Goal: Task Accomplishment & Management: Complete application form

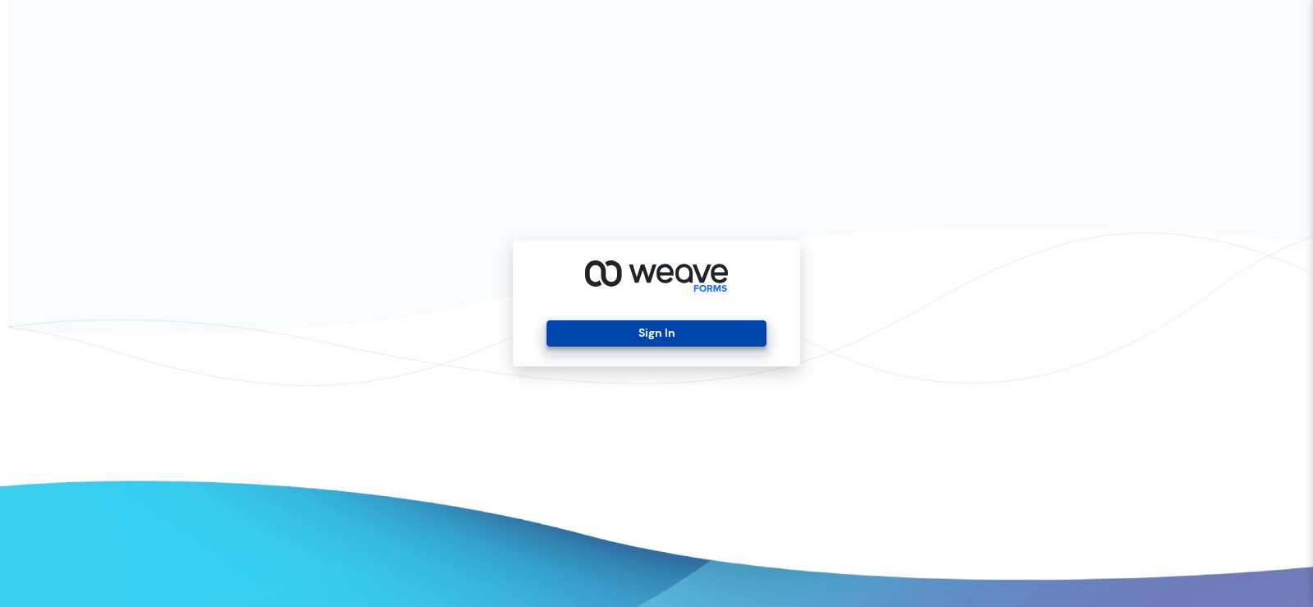
click at [740, 341] on button "Sign In" at bounding box center [656, 333] width 219 height 26
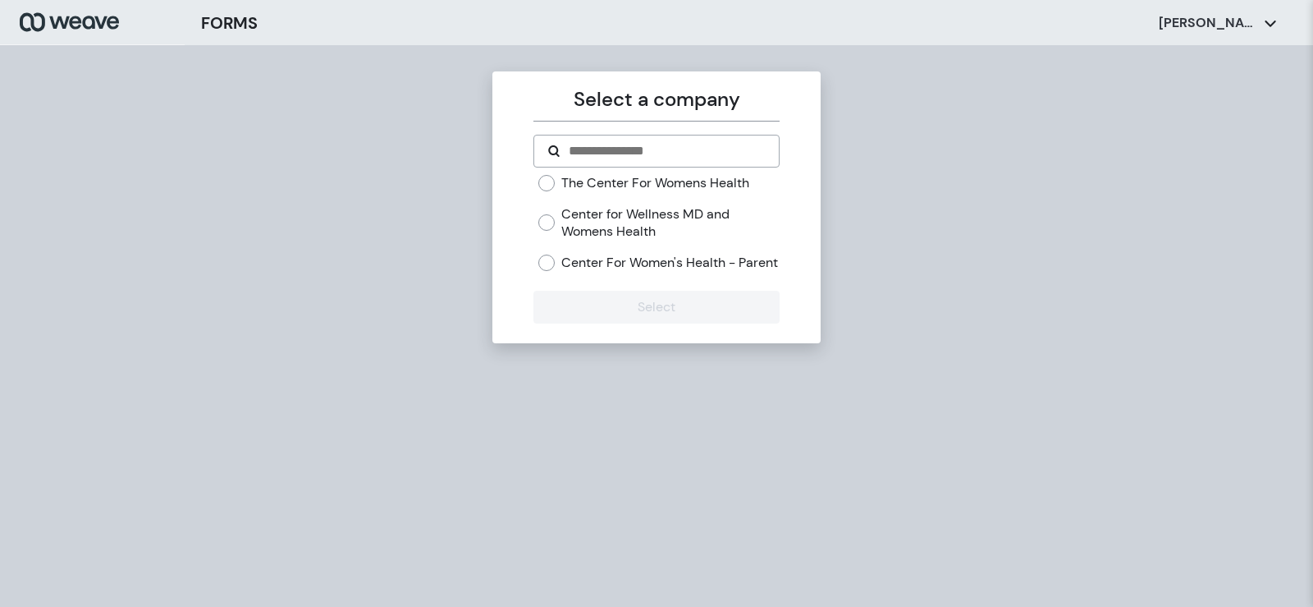
click at [630, 223] on label "Center for Wellness MD and Womens Health" at bounding box center [670, 222] width 218 height 35
click at [580, 222] on label "Center for Wellness MD and Womens Health" at bounding box center [670, 222] width 218 height 35
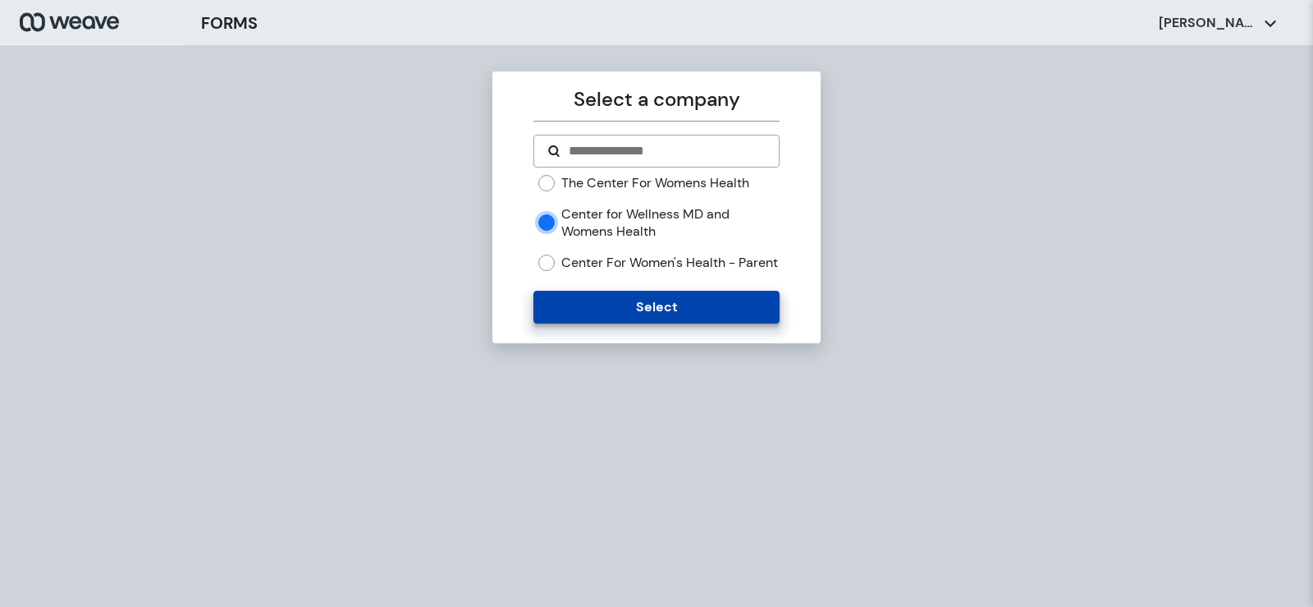
click at [578, 323] on button "Select" at bounding box center [656, 307] width 245 height 33
